Goal: Task Accomplishment & Management: Use online tool/utility

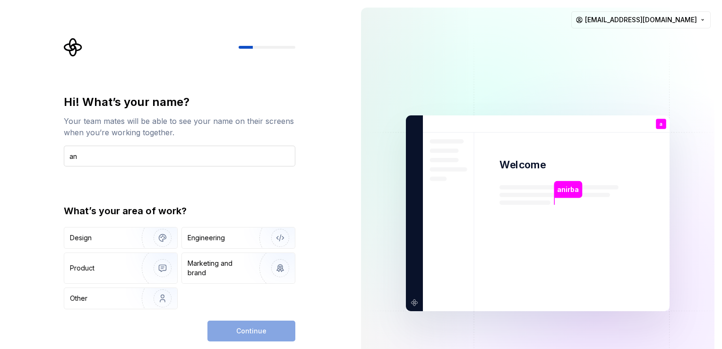
type input "a"
type input "alone_boy"
click at [132, 297] on img "button" at bounding box center [156, 297] width 60 height 63
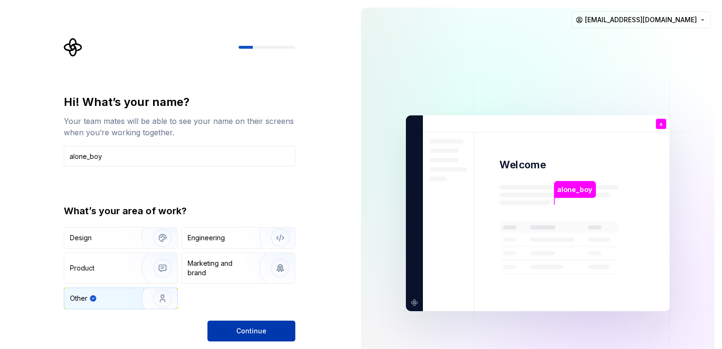
click at [249, 330] on span "Continue" at bounding box center [251, 330] width 30 height 9
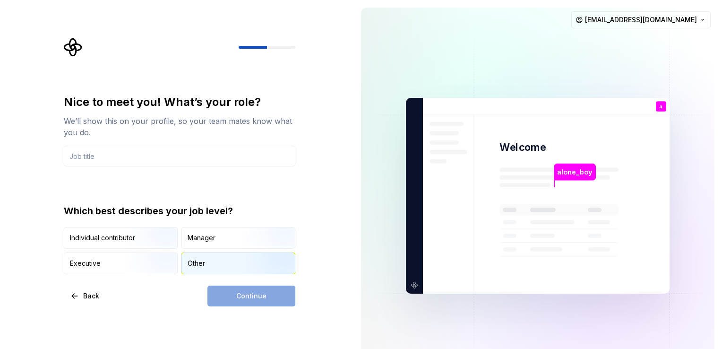
click at [197, 260] on div "Other" at bounding box center [196, 262] width 17 height 9
click at [240, 301] on div "Continue" at bounding box center [251, 295] width 88 height 21
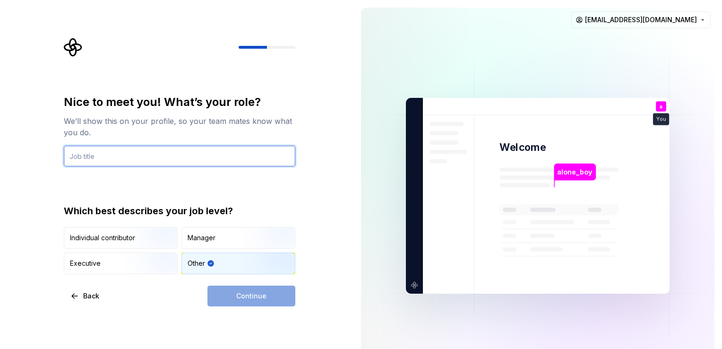
click at [100, 160] on input "text" at bounding box center [179, 155] width 231 height 21
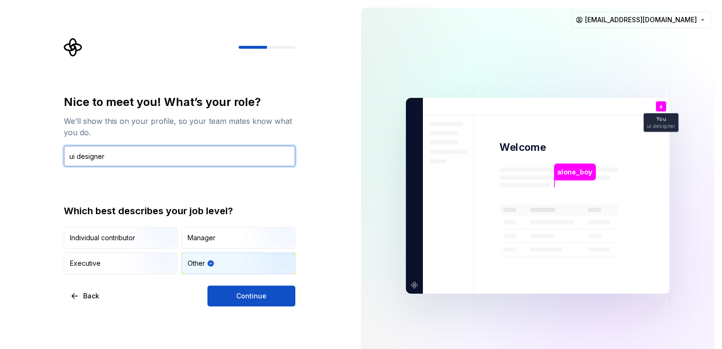
type input "ui designer"
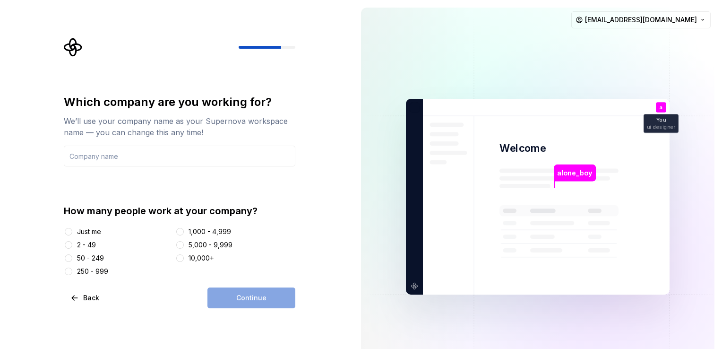
click at [85, 240] on div "2 - 49" at bounding box center [86, 244] width 19 height 9
click at [72, 241] on button "2 - 49" at bounding box center [69, 245] width 8 height 8
click at [88, 233] on div "Just me" at bounding box center [89, 231] width 24 height 9
click at [72, 233] on button "Just me" at bounding box center [69, 232] width 8 height 8
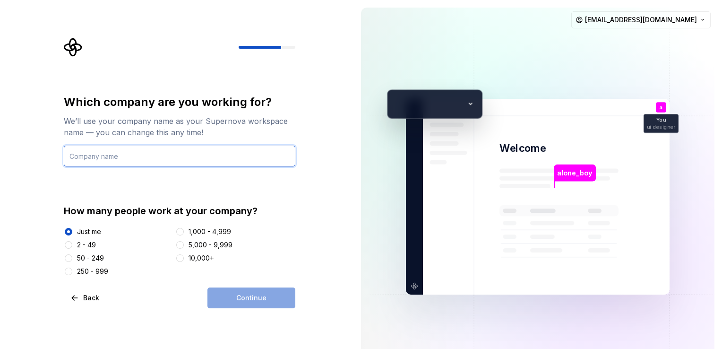
click at [117, 156] on input "text" at bounding box center [179, 155] width 231 height 21
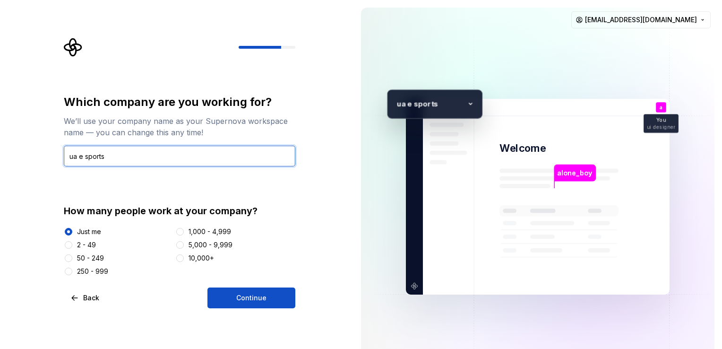
type input "ua e sports"
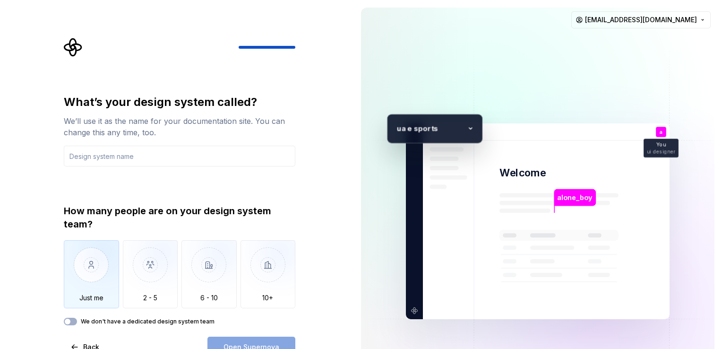
click at [86, 263] on img "button" at bounding box center [91, 271] width 55 height 63
click at [77, 326] on div "What’s your design system called? We’ll use it as the name for your documentati…" at bounding box center [179, 225] width 231 height 263
click at [77, 321] on button "We don't have a dedicated design system team" at bounding box center [70, 321] width 13 height 8
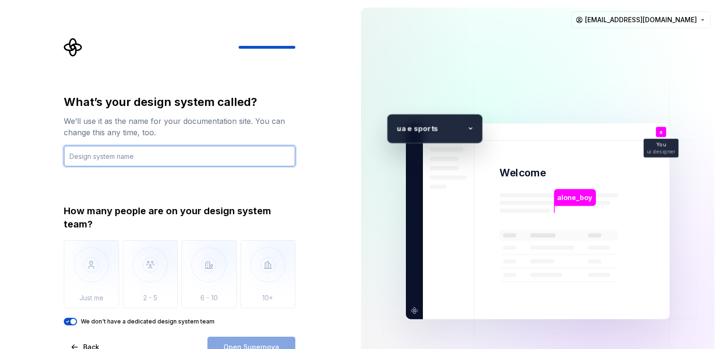
click at [83, 160] on input "text" at bounding box center [179, 155] width 231 height 21
type input "free fire tournament"
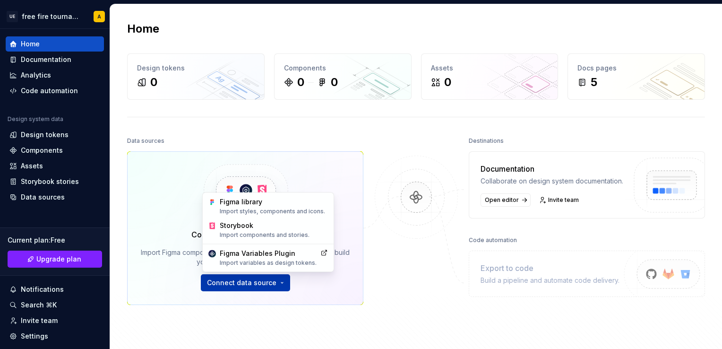
click at [231, 288] on html "UE free fire tournament A Home Documentation Analytics Code automation Design s…" at bounding box center [361, 174] width 722 height 349
click at [267, 205] on div "Figma library Import styles, components and icons." at bounding box center [274, 206] width 108 height 18
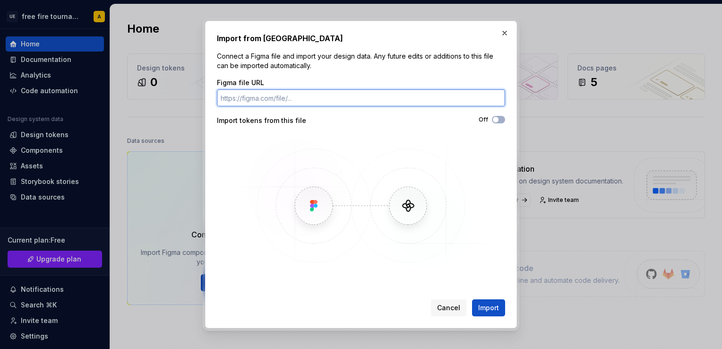
click at [235, 100] on input "Figma file URL" at bounding box center [361, 97] width 288 height 17
click at [245, 96] on input "Figma file URL" at bounding box center [361, 97] width 288 height 17
click at [259, 95] on input "Figma file URL" at bounding box center [361, 97] width 288 height 17
paste input "[URL][DOMAIN_NAME]"
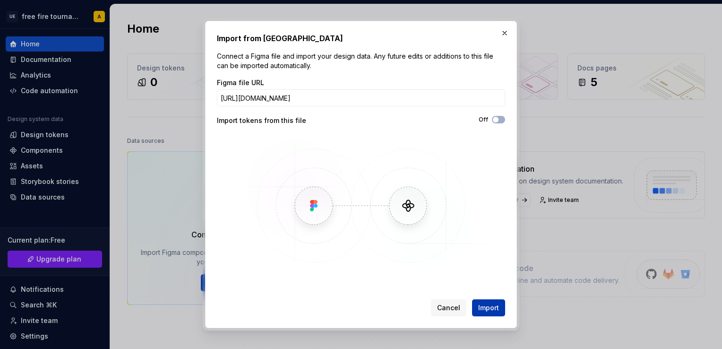
click at [490, 304] on span "Import" at bounding box center [488, 307] width 21 height 9
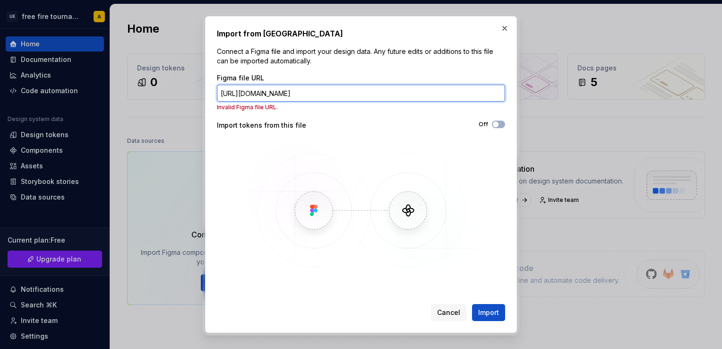
click at [379, 101] on input "[URL][DOMAIN_NAME]" at bounding box center [361, 93] width 288 height 17
type input "h"
click at [258, 92] on input "Figma file URL" at bounding box center [361, 93] width 288 height 17
paste input "[URL][DOMAIN_NAME]"
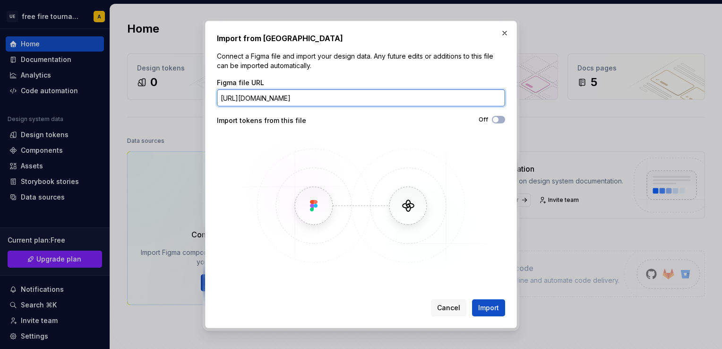
scroll to position [0, 101]
type input "[URL][DOMAIN_NAME]"
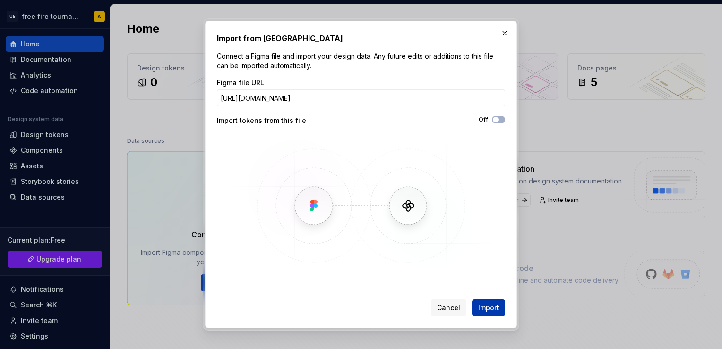
scroll to position [0, 0]
click at [485, 307] on span "Import" at bounding box center [488, 307] width 21 height 9
click at [503, 33] on button "button" at bounding box center [504, 32] width 13 height 13
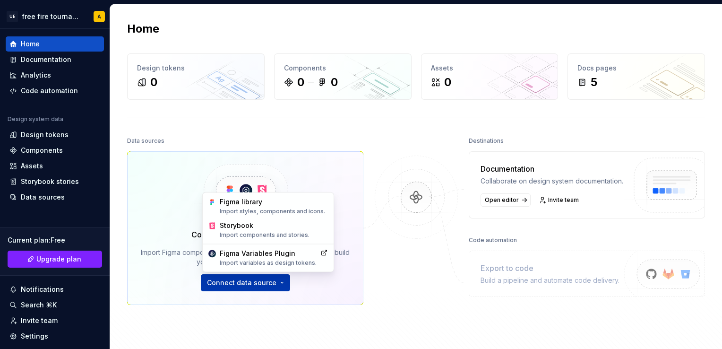
click at [222, 282] on html "UE free fire tournament A Home Documentation Analytics Code automation Design s…" at bounding box center [361, 174] width 722 height 349
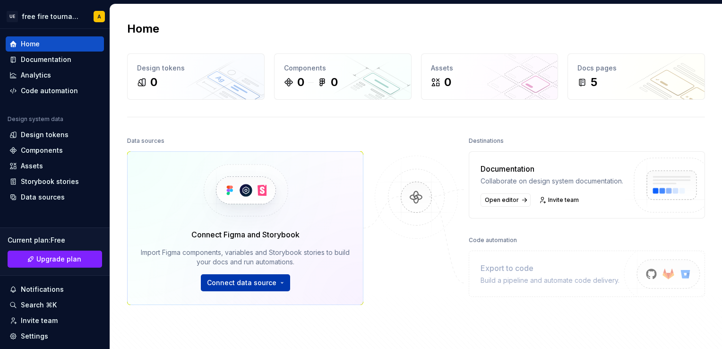
click at [222, 282] on html "UE free fire tournament A Home Documentation Analytics Code automation Design s…" at bounding box center [361, 174] width 722 height 349
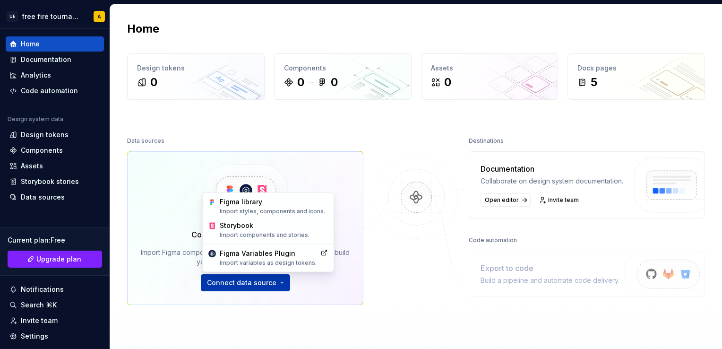
click at [242, 278] on html "UE free fire tournament A Home Documentation Analytics Code automation Design s…" at bounding box center [361, 174] width 722 height 349
click at [270, 204] on div "Figma library Import styles, components and icons." at bounding box center [274, 206] width 108 height 18
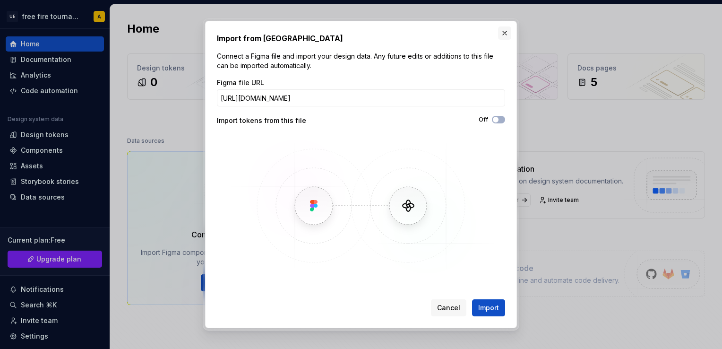
click at [499, 34] on button "button" at bounding box center [504, 32] width 13 height 13
